Goal: Obtain resource: Download file/media

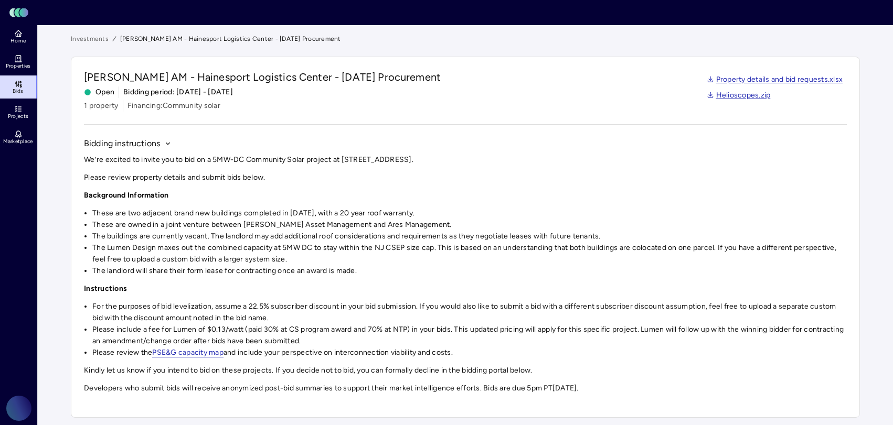
click at [603, 213] on li "These are two adjacent brand new buildings completed in [DATE], with a 20 year …" at bounding box center [469, 214] width 754 height 12
click at [602, 211] on li "These are two adjacent brand new buildings completed in [DATE], with a 20 year …" at bounding box center [469, 214] width 754 height 12
click at [602, 208] on li "These are two adjacent brand new buildings completed in [DATE], with a 20 year …" at bounding box center [469, 214] width 754 height 12
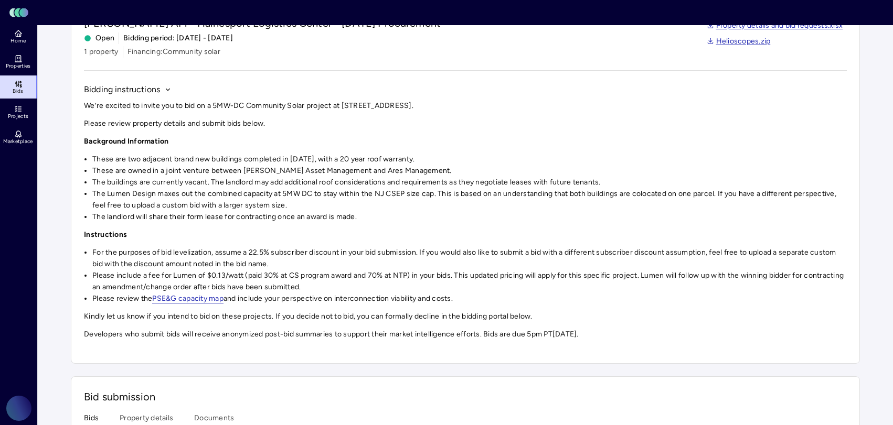
scroll to position [58, 0]
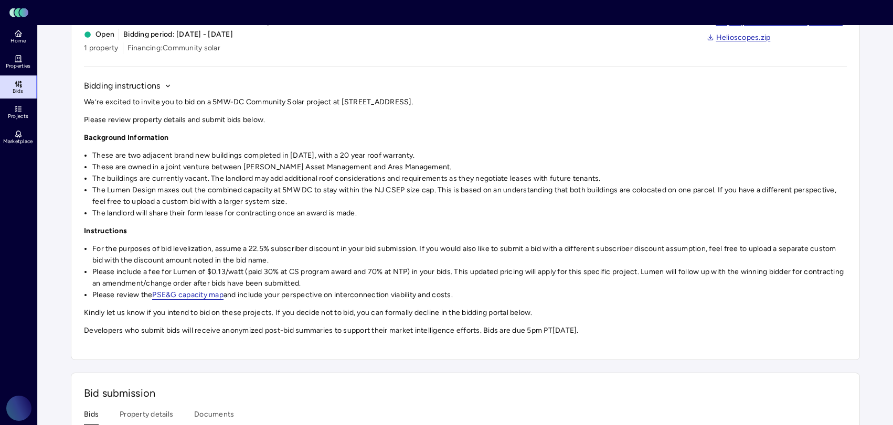
click at [602, 208] on li "The landlord will share their form lease for contracting once an award is made." at bounding box center [469, 214] width 754 height 12
click at [601, 208] on li "The landlord will share their form lease for contracting once an award is made." at bounding box center [469, 214] width 754 height 12
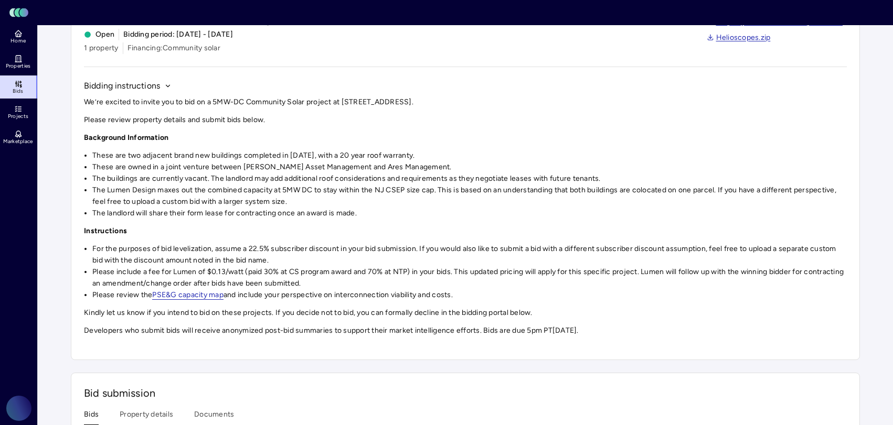
click at [601, 208] on li "The landlord will share their form lease for contracting once an award is made." at bounding box center [469, 214] width 754 height 12
click at [604, 208] on li "The landlord will share their form lease for contracting once an award is made." at bounding box center [469, 214] width 754 height 12
click at [604, 209] on li "The landlord will share their form lease for contracting once an award is made." at bounding box center [469, 214] width 754 height 12
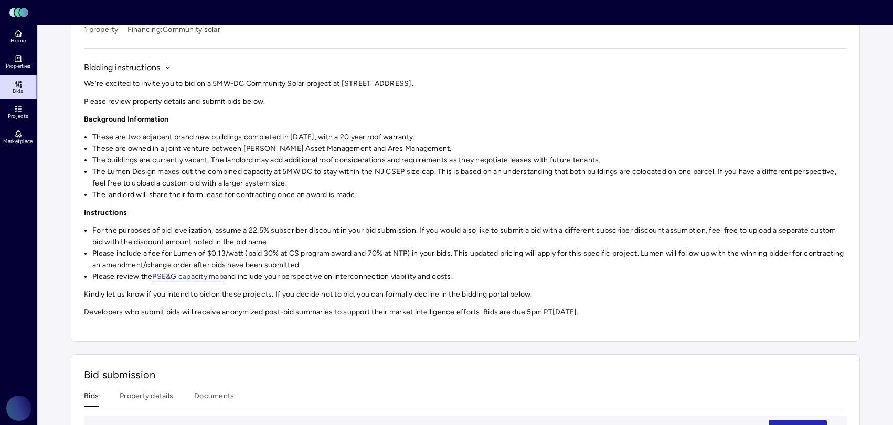
scroll to position [74, 0]
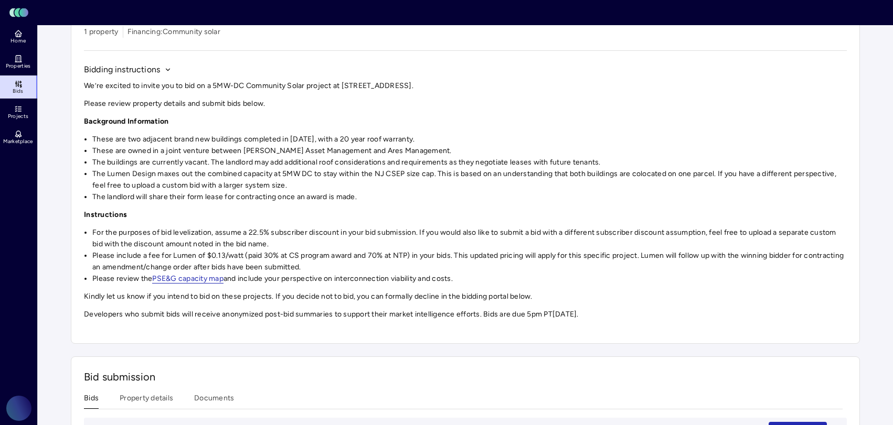
drag, startPoint x: 634, startPoint y: 317, endPoint x: 76, endPoint y: 69, distance: 610.7
click at [76, 69] on div "[PERSON_NAME] AM - Hainesport Logistics Center - [DATE] Procurement Open Biddin…" at bounding box center [465, 163] width 789 height 361
copy div "Loremip dolorsitamet Co’ad elitsed do eiusmo tem in utl et d 9MA-AL Enimadmin V…"
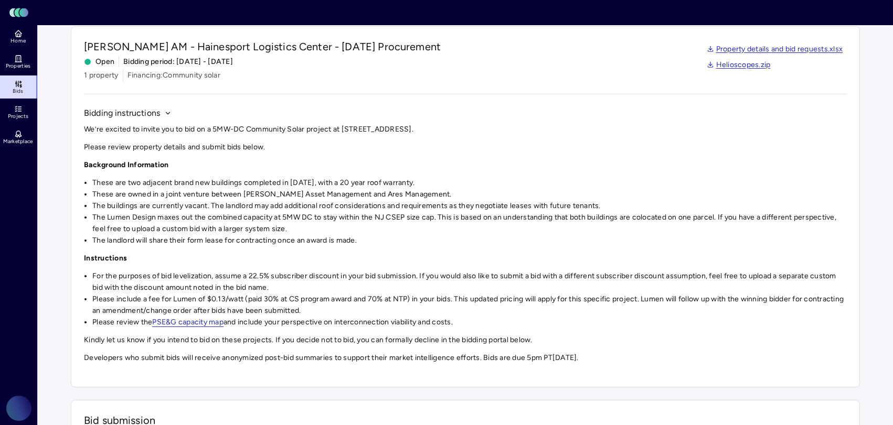
scroll to position [0, 0]
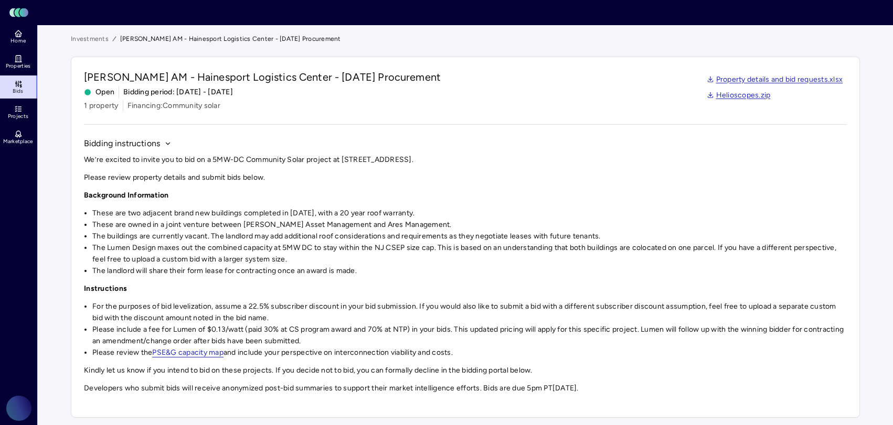
click at [765, 80] on link "Property details and bid requests.xlsx" at bounding box center [774, 80] width 136 height 12
